Goal: Information Seeking & Learning: Learn about a topic

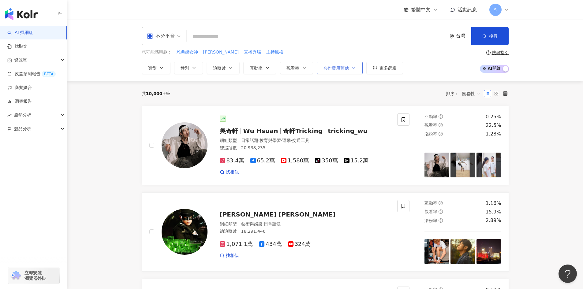
click at [353, 68] on icon "button" at bounding box center [353, 68] width 5 height 5
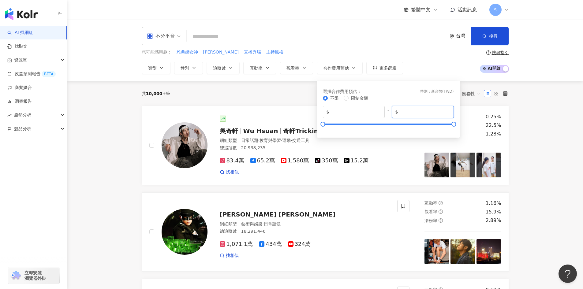
click at [424, 109] on input "*******" at bounding box center [425, 112] width 51 height 7
drag, startPoint x: 424, startPoint y: 109, endPoint x: 377, endPoint y: 108, distance: 46.9
click at [377, 108] on div "$ * - $ *******" at bounding box center [388, 112] width 131 height 12
type input "*****"
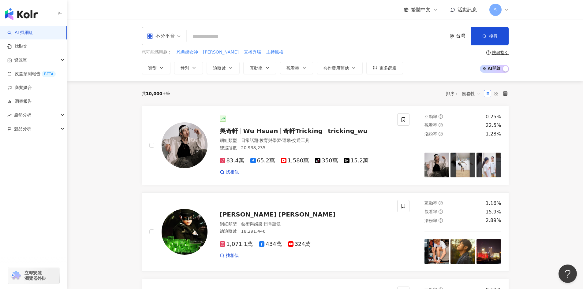
click at [305, 91] on div "共 10,000+ 筆 排序： 關聯性" at bounding box center [325, 94] width 367 height 10
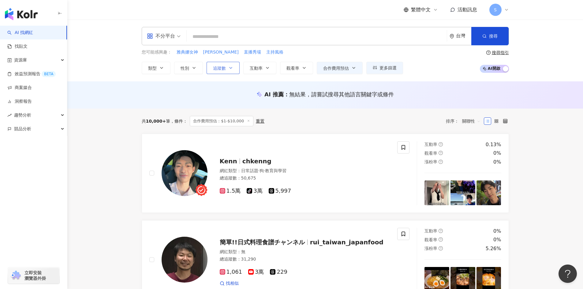
click at [227, 72] on button "追蹤數" at bounding box center [223, 68] width 33 height 12
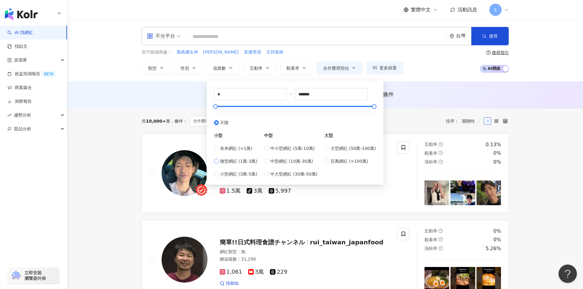
click at [232, 162] on span "微型網紅 (1萬-3萬)" at bounding box center [238, 161] width 37 height 7
type input "*****"
click at [291, 66] on span "觀看率" at bounding box center [293, 68] width 13 height 5
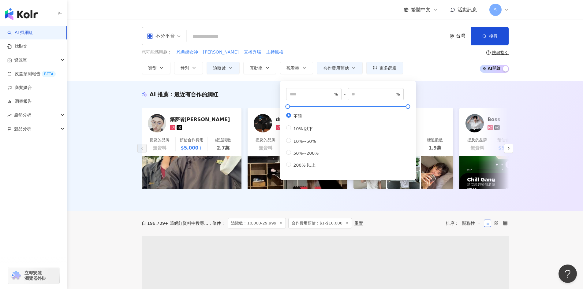
click at [302, 168] on span "200% 以上" at bounding box center [304, 165] width 27 height 5
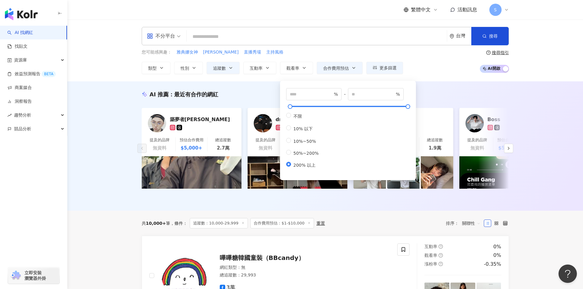
type input "***"
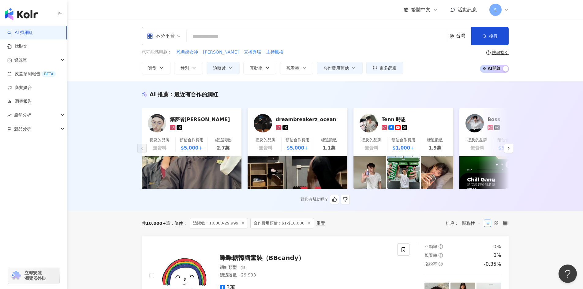
click at [461, 94] on div "AI 推薦 ： 最近有合作的網紅" at bounding box center [325, 95] width 367 height 8
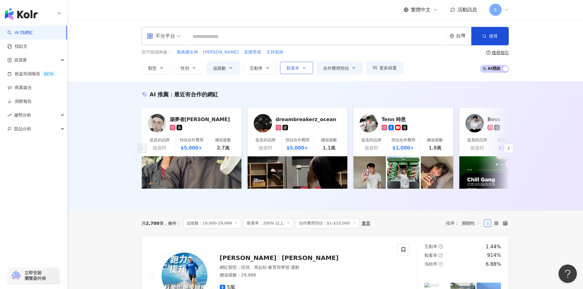
click at [290, 67] on span "觀看率" at bounding box center [293, 68] width 13 height 5
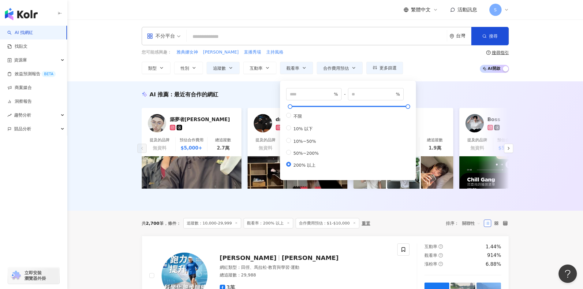
click at [458, 89] on div "AI 推薦 ： 最近有合作的網紅 築夢者杰哥 提及的品牌 無資料 預估合作費用 $5,000+ 總追蹤數 2.7萬 dreambreakerz_ocean 提…" at bounding box center [325, 146] width 516 height 130
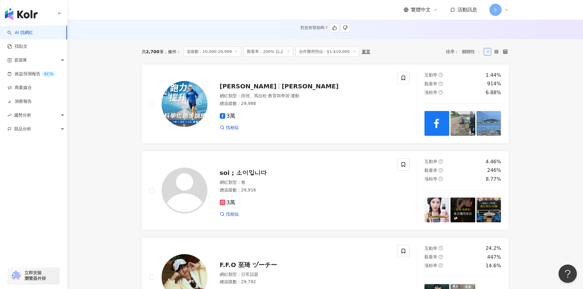
scroll to position [184, 0]
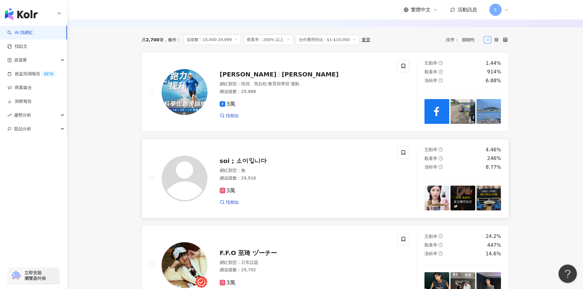
click at [276, 172] on div "網紅類型 ： 無" at bounding box center [305, 171] width 171 height 6
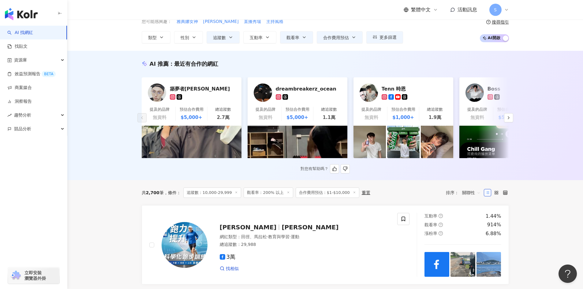
scroll to position [0, 0]
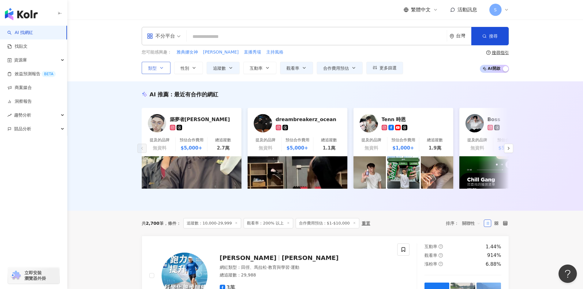
click at [162, 65] on button "類型" at bounding box center [156, 68] width 29 height 12
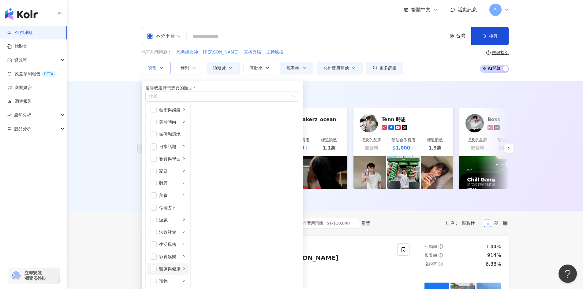
scroll to position [153, 0]
click at [367, 94] on div "AI 推薦 ： 最近有合作的網紅" at bounding box center [325, 95] width 367 height 8
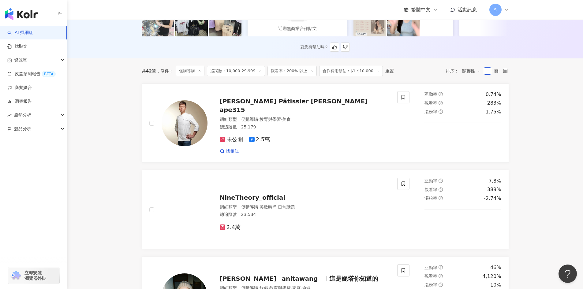
scroll to position [153, 0]
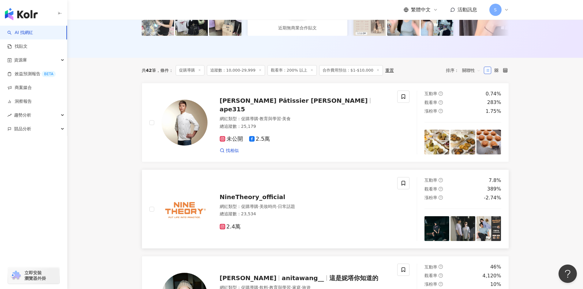
click at [331, 210] on div "網紅類型 ： 促購導購 · 美妝時尚 · 日常話題" at bounding box center [305, 207] width 171 height 6
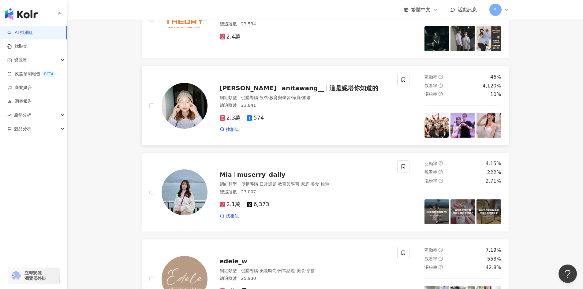
scroll to position [337, 0]
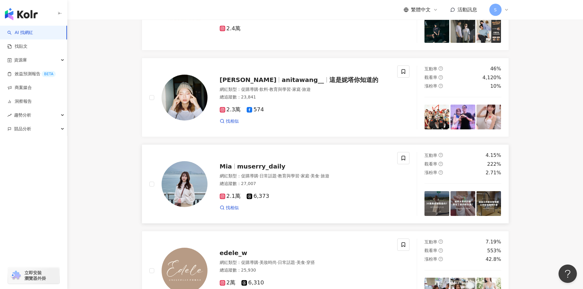
click at [307, 187] on div "總追蹤數 ： 27,007" at bounding box center [305, 184] width 171 height 6
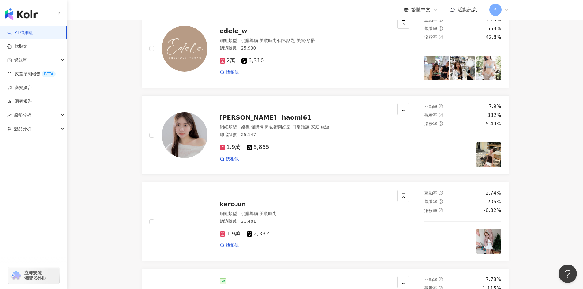
scroll to position [582, 0]
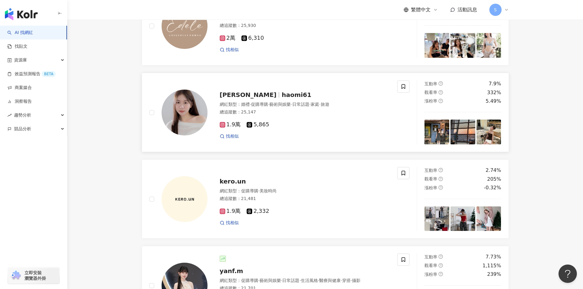
click at [363, 99] on div "李妮 haomi61" at bounding box center [305, 95] width 171 height 9
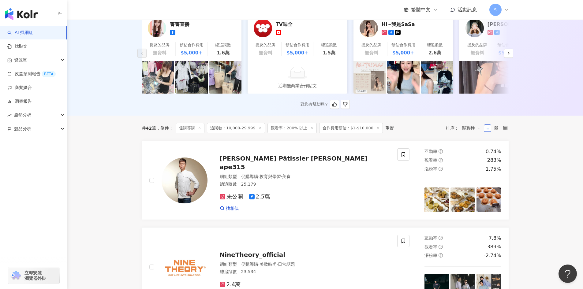
scroll to position [0, 0]
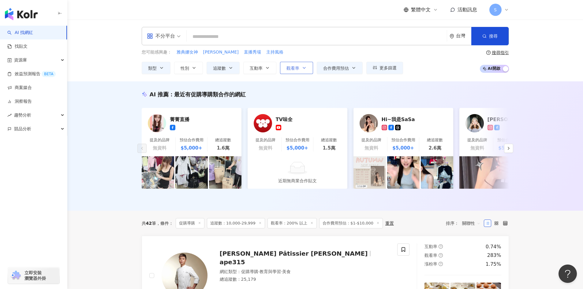
click at [311, 70] on button "觀看率" at bounding box center [296, 68] width 33 height 12
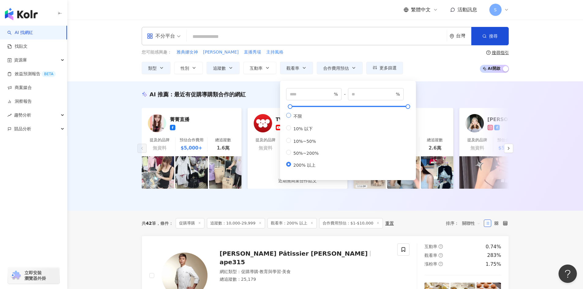
click at [297, 116] on span "不限" at bounding box center [297, 116] width 13 height 5
click at [270, 71] on button "互動率" at bounding box center [259, 68] width 33 height 12
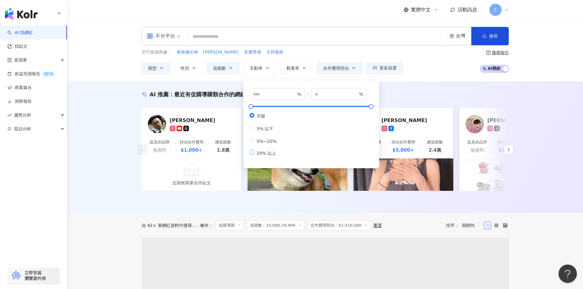
click at [268, 156] on span "20% 以上" at bounding box center [266, 153] width 24 height 5
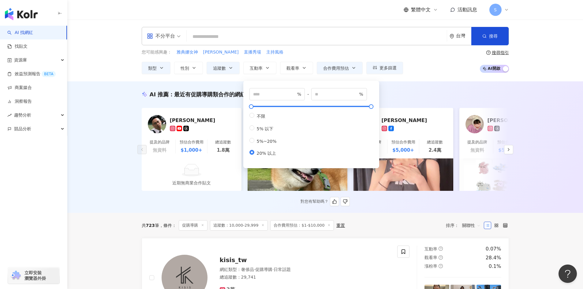
type input "**"
click at [369, 210] on div "AI 推薦 ： 最近有促購導購類合作的網紅 Albert 提及的品牌 無資料 預估合作費用 $1,000+ 總追蹤數 1.8萬 近期無商業合作貼文 柴犬薯妮S…" at bounding box center [325, 147] width 516 height 132
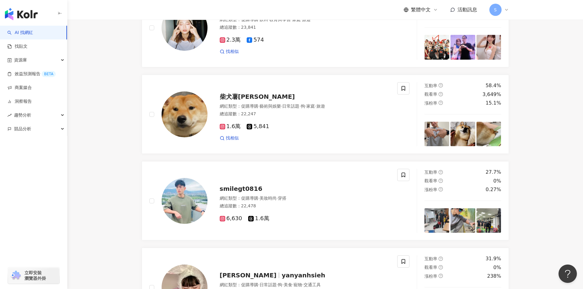
scroll to position [337, 0]
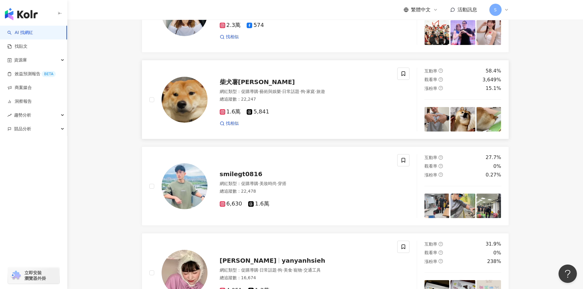
click at [345, 115] on div "1.6萬 5,841" at bounding box center [305, 112] width 171 height 7
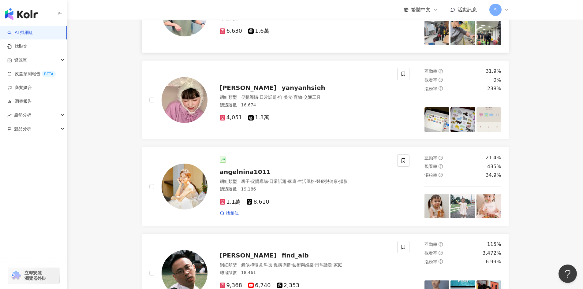
scroll to position [520, 0]
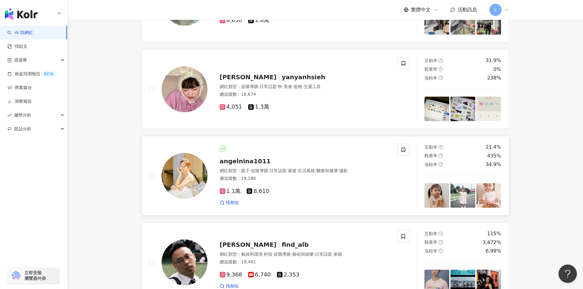
click at [307, 183] on div "網紅類型 ： 親子 · 促購導購 · 日常話題 · 家庭 · 生活風格 · 醫療與健康 · 攝影 總追蹤數 ： 19,186" at bounding box center [305, 175] width 171 height 15
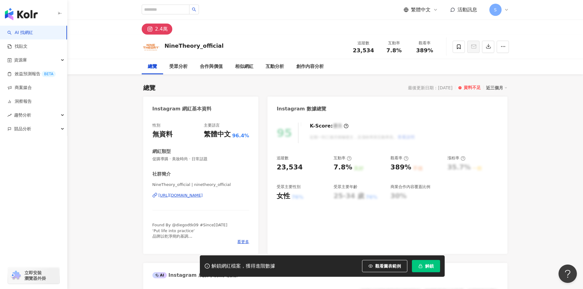
click at [173, 197] on div "https://www.instagram.com/ninetheory_official/" at bounding box center [181, 196] width 44 height 6
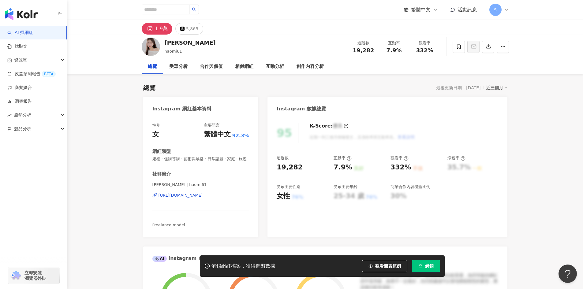
click at [203, 198] on div "https://www.instagram.com/haomi61/" at bounding box center [181, 196] width 44 height 6
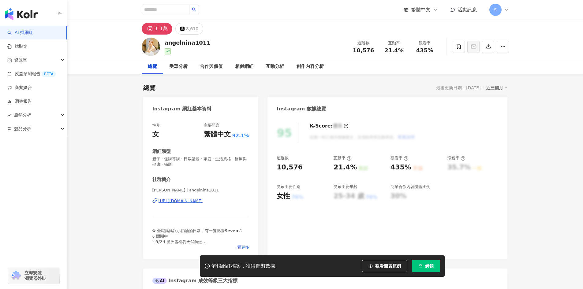
click at [201, 201] on div "[URL][DOMAIN_NAME]" at bounding box center [181, 201] width 44 height 6
